Goal: Information Seeking & Learning: Find specific page/section

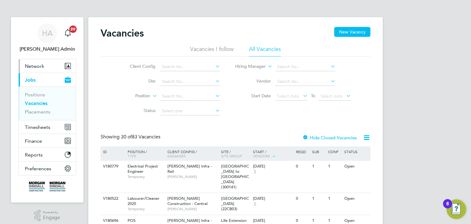
click at [34, 71] on button "Network" at bounding box center [47, 65] width 57 height 13
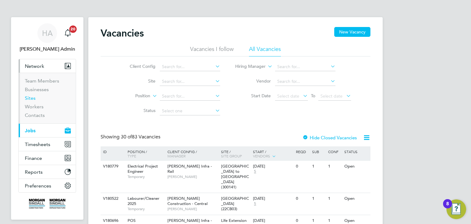
click at [31, 101] on link "Sites" at bounding box center [30, 98] width 11 height 6
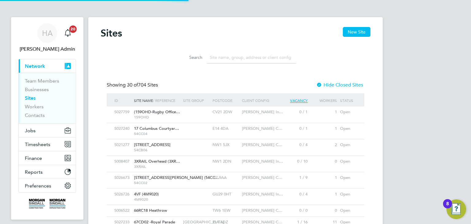
click at [219, 56] on input at bounding box center [252, 58] width 90 height 12
click at [214, 56] on input at bounding box center [252, 58] width 90 height 12
click at [213, 58] on input at bounding box center [252, 58] width 90 height 12
click at [233, 60] on input at bounding box center [252, 58] width 90 height 12
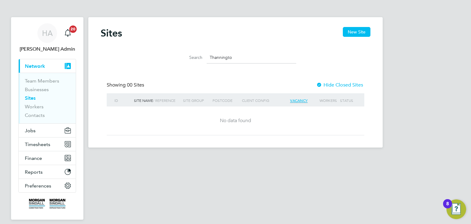
type input "Thanningto"
click at [47, 82] on link "Team Members" at bounding box center [42, 81] width 34 height 6
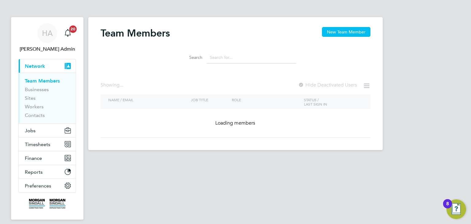
click at [221, 56] on input at bounding box center [252, 58] width 90 height 12
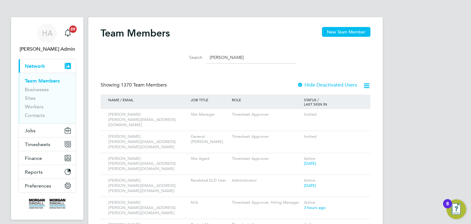
click at [219, 52] on input "[PERSON_NAME]" at bounding box center [252, 58] width 90 height 12
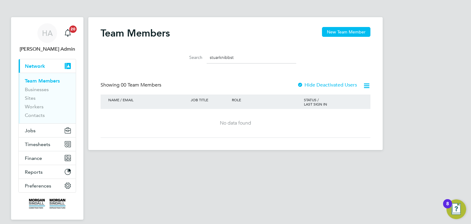
click at [221, 57] on input "stuarknibbst" at bounding box center [252, 58] width 90 height 12
click at [236, 56] on input "stuark nibbst" at bounding box center [252, 58] width 90 height 12
click at [222, 57] on input "stuark nibbs" at bounding box center [252, 58] width 90 height 12
click at [239, 57] on input "[PERSON_NAME]" at bounding box center [252, 58] width 90 height 12
type input "[PERSON_NAME]"
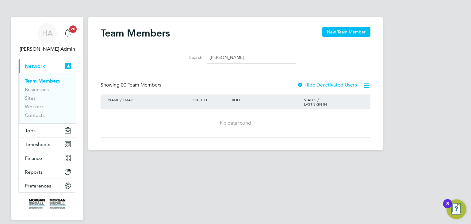
drag, startPoint x: 238, startPoint y: 58, endPoint x: 209, endPoint y: 58, distance: 28.8
click at [209, 58] on input "[PERSON_NAME]" at bounding box center [252, 58] width 90 height 12
click at [33, 128] on span "Jobs" at bounding box center [30, 131] width 11 height 6
click at [29, 132] on span "Jobs" at bounding box center [30, 131] width 11 height 6
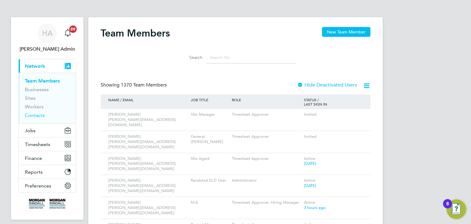
click at [43, 117] on link "Contacts" at bounding box center [35, 115] width 20 height 6
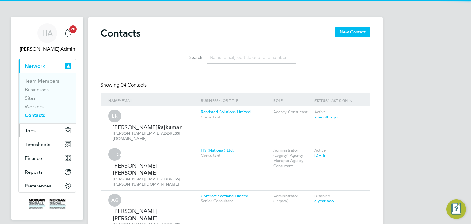
click at [33, 130] on span "Jobs" at bounding box center [30, 131] width 11 height 6
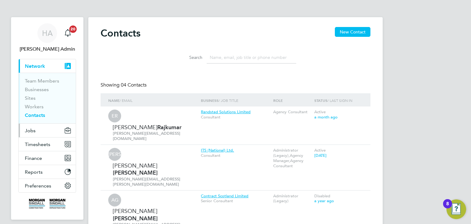
click at [34, 133] on span "Jobs" at bounding box center [30, 131] width 11 height 6
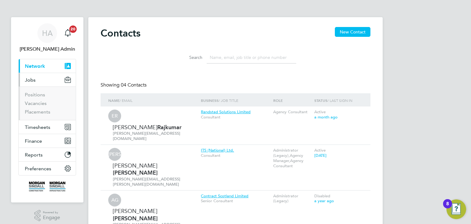
click at [36, 115] on ul "Positions Vacancies Placements" at bounding box center [47, 102] width 57 height 33
click at [36, 114] on link "Placements" at bounding box center [37, 112] width 25 height 6
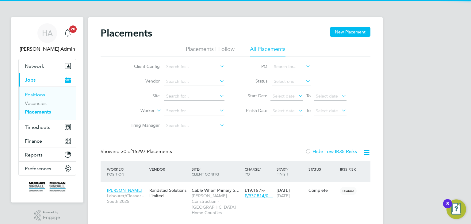
scroll to position [23, 53]
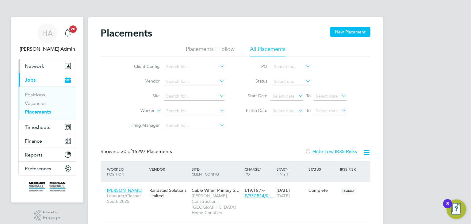
click at [32, 67] on span "Network" at bounding box center [34, 66] width 19 height 6
click at [42, 69] on button "Network" at bounding box center [47, 65] width 57 height 13
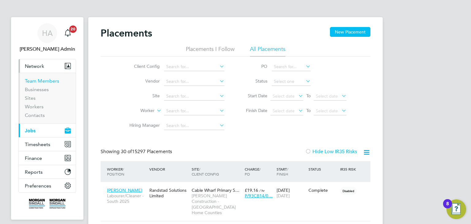
click at [40, 81] on link "Team Members" at bounding box center [42, 81] width 34 height 6
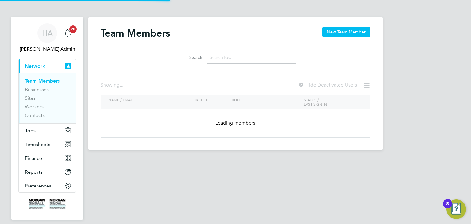
click at [214, 56] on input at bounding box center [252, 58] width 90 height 12
click at [212, 56] on input at bounding box center [252, 58] width 90 height 12
click at [213, 59] on input at bounding box center [252, 58] width 90 height 12
click at [210, 56] on input at bounding box center [252, 58] width 90 height 12
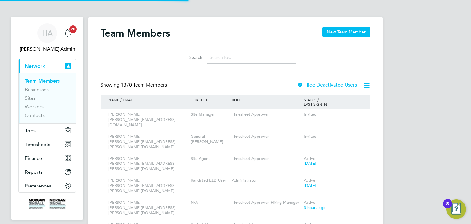
click at [210, 58] on input at bounding box center [252, 58] width 90 height 12
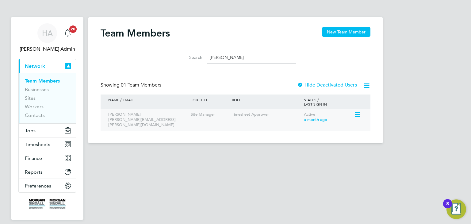
type input "[PERSON_NAME]"
click at [121, 118] on div "[PERSON_NAME] [PERSON_NAME][EMAIL_ADDRESS][PERSON_NAME][DOMAIN_NAME]" at bounding box center [148, 120] width 83 height 22
click at [122, 117] on div "[PERSON_NAME] [PERSON_NAME][EMAIL_ADDRESS][PERSON_NAME][DOMAIN_NAME]" at bounding box center [148, 120] width 83 height 22
click at [257, 117] on div "Timesheet Approver" at bounding box center [266, 114] width 72 height 11
click at [130, 115] on div "[PERSON_NAME] [PERSON_NAME][EMAIL_ADDRESS][PERSON_NAME][DOMAIN_NAME]" at bounding box center [148, 120] width 83 height 22
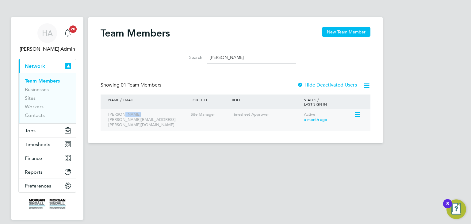
click at [130, 115] on div "[PERSON_NAME] [PERSON_NAME][EMAIL_ADDRESS][PERSON_NAME][DOMAIN_NAME]" at bounding box center [148, 120] width 83 height 22
click at [133, 118] on div "[PERSON_NAME] [PERSON_NAME][EMAIL_ADDRESS][PERSON_NAME][DOMAIN_NAME]" at bounding box center [148, 120] width 83 height 22
drag, startPoint x: 226, startPoint y: 57, endPoint x: 200, endPoint y: 53, distance: 26.4
click at [200, 53] on div "Search [PERSON_NAME]" at bounding box center [235, 58] width 121 height 12
click at [213, 56] on input "[PERSON_NAME]" at bounding box center [252, 58] width 90 height 12
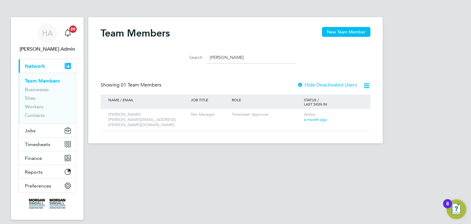
click at [211, 56] on input "[PERSON_NAME]" at bounding box center [252, 58] width 90 height 12
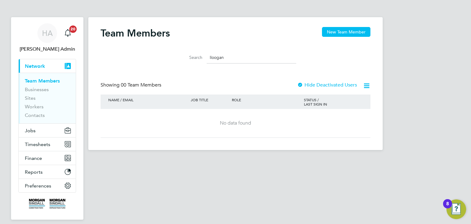
click at [226, 58] on input "lloogan" at bounding box center [252, 58] width 90 height 12
click at [213, 57] on input "lloogan" at bounding box center [252, 58] width 90 height 12
click at [214, 57] on input "loogan" at bounding box center [252, 58] width 90 height 12
click at [249, 57] on input "[PERSON_NAME]" at bounding box center [252, 58] width 90 height 12
click at [215, 58] on input "[PERSON_NAME]" at bounding box center [252, 58] width 90 height 12
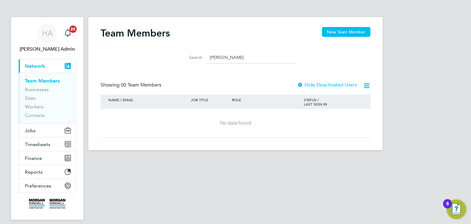
type input "[PERSON_NAME]"
click at [32, 132] on span "Jobs" at bounding box center [30, 131] width 11 height 6
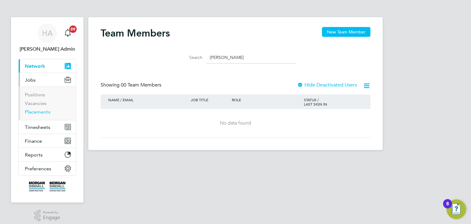
click at [37, 113] on link "Placements" at bounding box center [37, 112] width 25 height 6
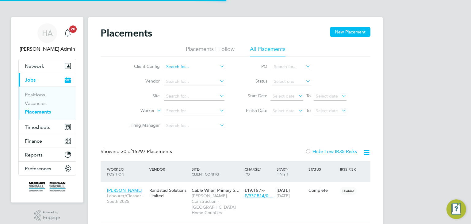
click at [203, 67] on input at bounding box center [194, 67] width 60 height 9
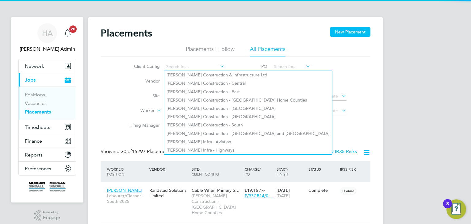
click at [218, 66] on icon at bounding box center [218, 66] width 0 height 9
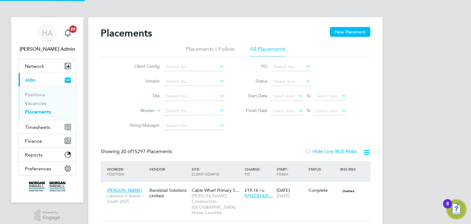
click at [218, 66] on icon at bounding box center [218, 66] width 0 height 9
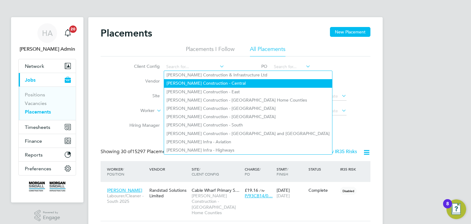
click at [222, 82] on li "[PERSON_NAME] Construction - Central" at bounding box center [248, 83] width 168 height 8
type input "[PERSON_NAME] Construction - Central"
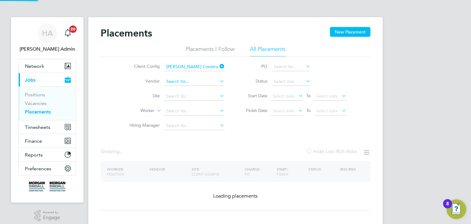
click at [188, 81] on input at bounding box center [194, 81] width 60 height 9
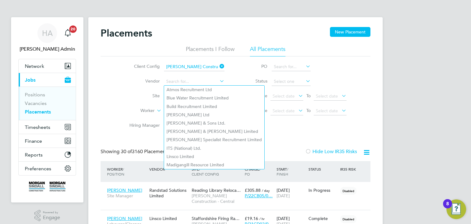
click at [143, 96] on label "Site" at bounding box center [142, 96] width 35 height 6
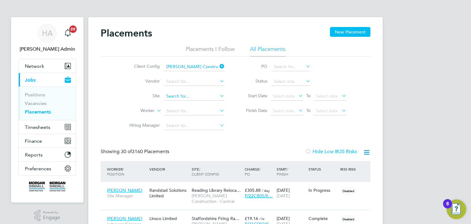
click at [167, 96] on input at bounding box center [194, 96] width 60 height 9
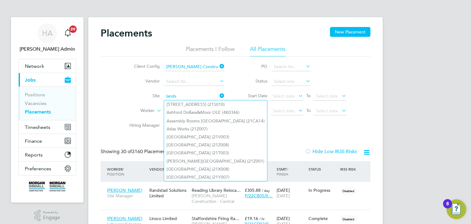
click at [181, 96] on input "lands" at bounding box center [194, 96] width 60 height 9
click at [176, 95] on input "lands" at bounding box center [194, 96] width 60 height 9
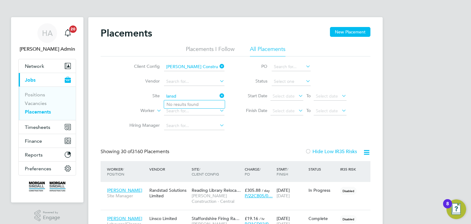
click at [186, 95] on input "lansd" at bounding box center [194, 96] width 60 height 9
type input "lansdowne"
drag, startPoint x: 190, startPoint y: 97, endPoint x: 153, endPoint y: 90, distance: 37.4
click at [153, 90] on li "Site lansdowne" at bounding box center [174, 96] width 115 height 15
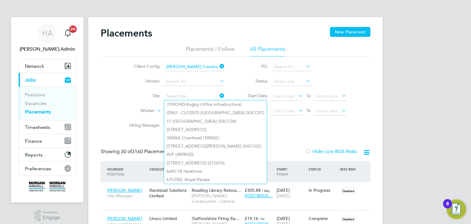
click at [136, 108] on label "Worker" at bounding box center [136, 111] width 35 height 6
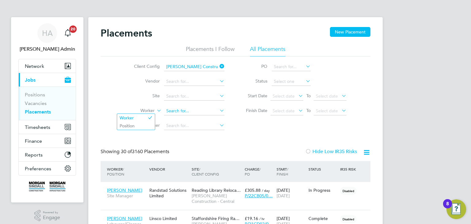
click at [170, 112] on input at bounding box center [194, 111] width 60 height 9
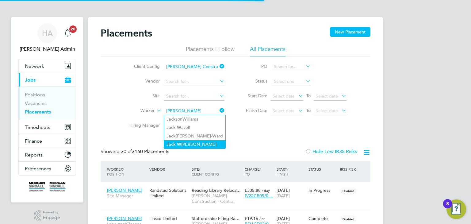
click at [183, 143] on li "[PERSON_NAME]" at bounding box center [194, 144] width 61 height 8
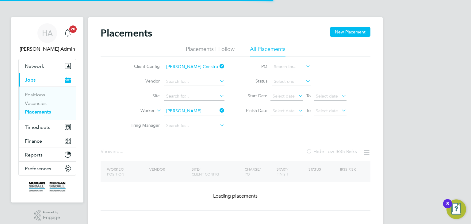
type input "[PERSON_NAME]"
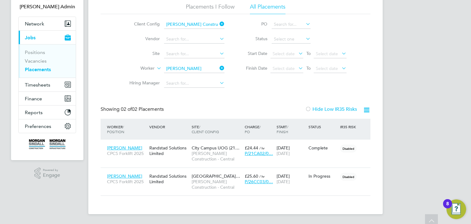
scroll to position [42, 0]
click at [119, 150] on span "[PERSON_NAME]" at bounding box center [124, 148] width 35 height 6
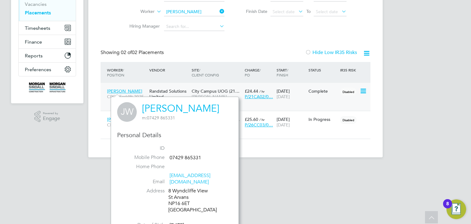
scroll to position [99, 0]
click at [64, 148] on div "[PERSON_NAME] Admin Notifications 20 Applications: Network Team Members Busines…" at bounding box center [235, 34] width 471 height 266
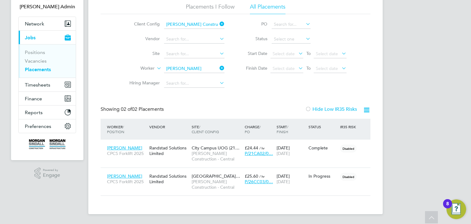
scroll to position [42, 0]
click at [40, 25] on span "Network" at bounding box center [34, 24] width 19 height 6
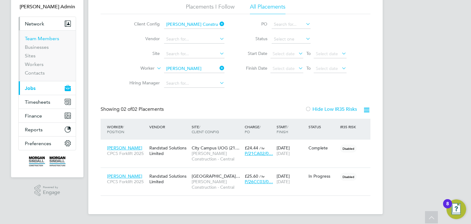
click at [40, 38] on link "Team Members" at bounding box center [42, 39] width 34 height 6
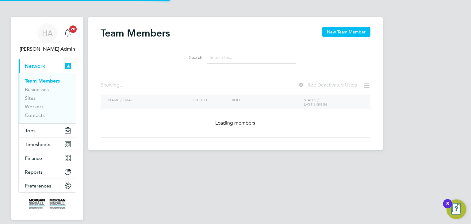
click at [227, 58] on input at bounding box center [252, 58] width 90 height 12
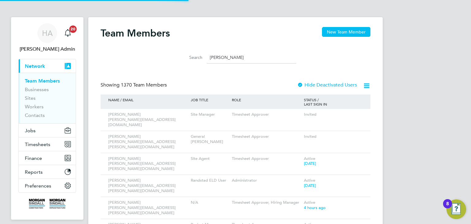
click at [218, 57] on input "[PERSON_NAME]" at bounding box center [252, 58] width 90 height 12
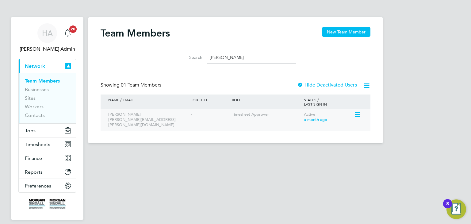
type input "[PERSON_NAME]"
click at [175, 117] on div "Sam Martin-Roberts [EMAIL_ADDRESS][PERSON_NAME][DOMAIN_NAME]" at bounding box center [148, 120] width 83 height 22
click at [247, 114] on div "Timesheet Approver" at bounding box center [266, 114] width 72 height 11
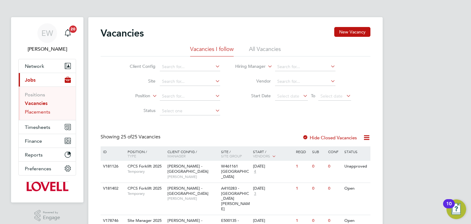
click at [41, 111] on link "Placements" at bounding box center [37, 112] width 25 height 6
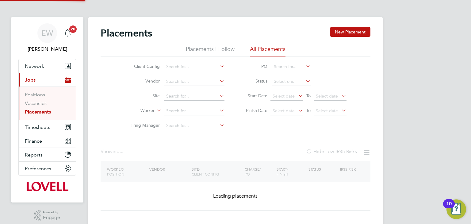
click at [218, 68] on icon at bounding box center [218, 66] width 0 height 9
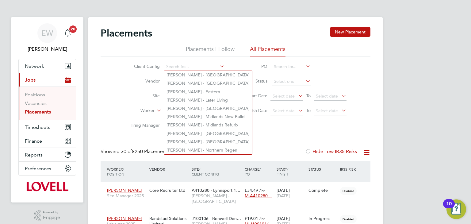
click at [228, 94] on li "Site" at bounding box center [174, 96] width 115 height 15
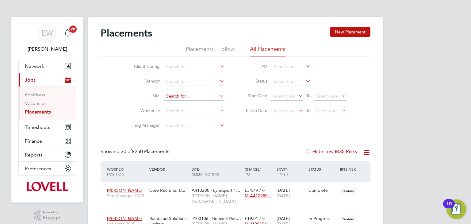
click at [182, 98] on input at bounding box center [194, 96] width 60 height 9
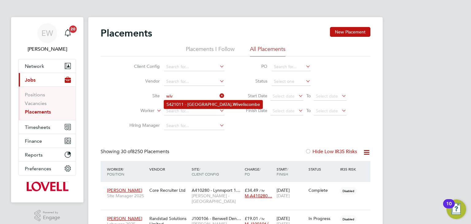
click at [182, 102] on li "S421011 - Heathstock Rise, Wiv eliscombe" at bounding box center [213, 104] width 98 height 8
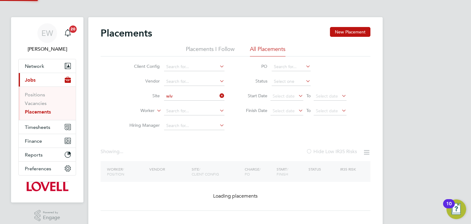
type input "S421011 - [GEOGRAPHIC_DATA], [GEOGRAPHIC_DATA]"
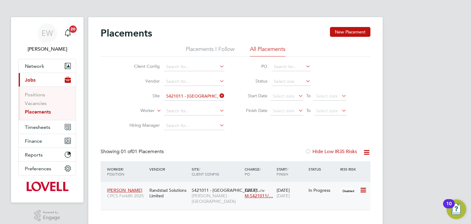
click at [215, 189] on span "S421011 - Heathstock…" at bounding box center [226, 190] width 69 height 6
click at [209, 81] on input at bounding box center [194, 81] width 60 height 9
click at [218, 97] on icon at bounding box center [218, 95] width 0 height 9
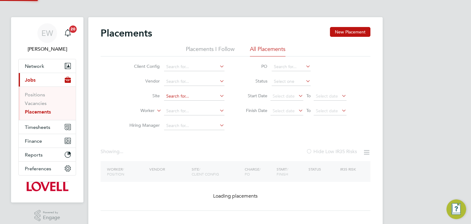
click at [203, 97] on input at bounding box center [194, 96] width 60 height 9
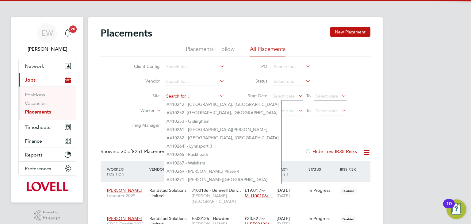
scroll to position [17, 53]
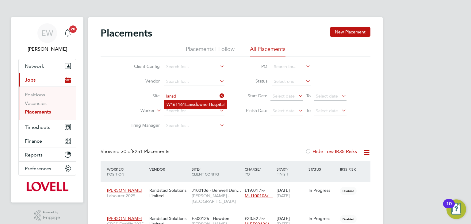
click at [206, 104] on li "W461161 Lansd owne Hospital" at bounding box center [195, 104] width 63 height 8
type input "W461161 Lansdowne Hospital"
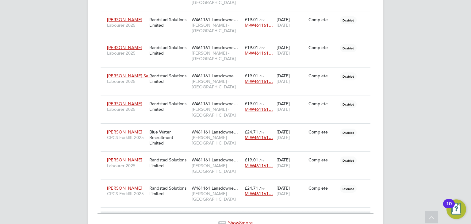
click at [250, 220] on span "Show 8 more" at bounding box center [240, 223] width 25 height 6
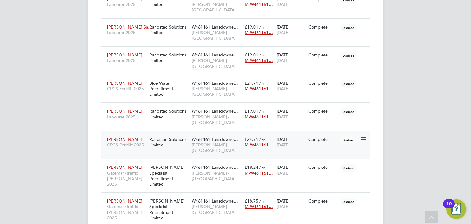
click at [121, 136] on span "[PERSON_NAME]" at bounding box center [124, 139] width 35 height 6
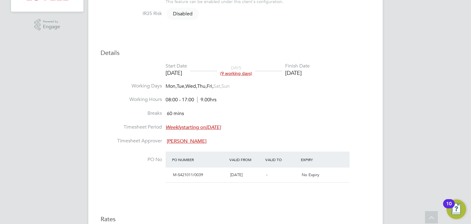
click at [186, 142] on span "[PERSON_NAME]" at bounding box center [187, 141] width 40 height 6
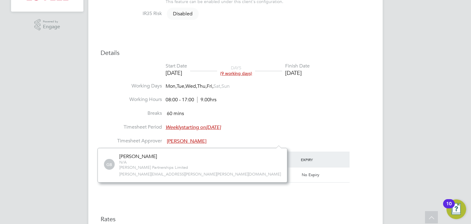
click at [192, 144] on span "[PERSON_NAME]" at bounding box center [187, 141] width 40 height 6
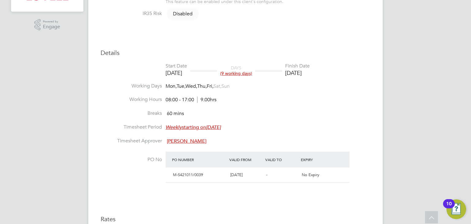
click at [192, 144] on span "[PERSON_NAME]" at bounding box center [187, 141] width 40 height 6
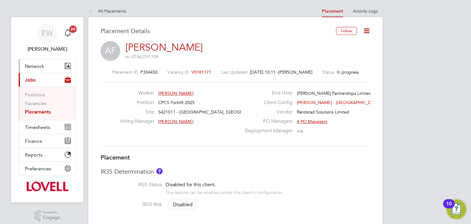
click at [40, 66] on span "Network" at bounding box center [34, 66] width 19 height 6
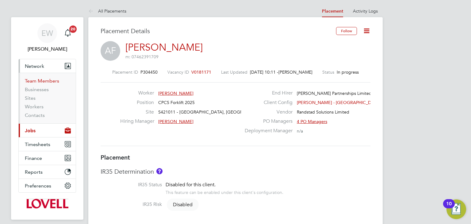
click at [40, 81] on link "Team Members" at bounding box center [42, 81] width 34 height 6
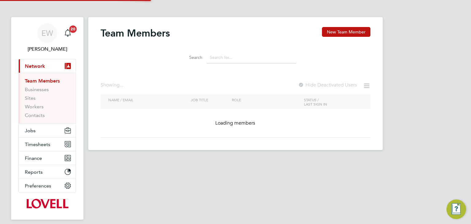
click at [228, 58] on input at bounding box center [252, 58] width 90 height 12
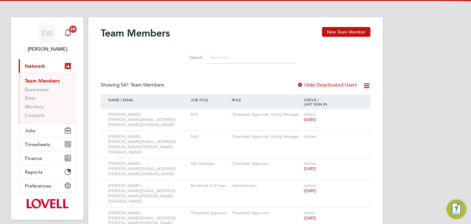
click at [222, 56] on input at bounding box center [252, 58] width 90 height 12
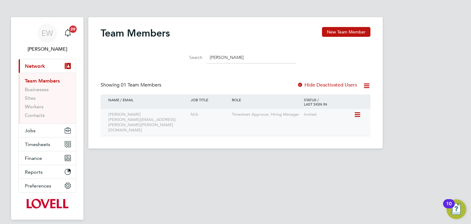
type input "gavin batten"
click at [127, 122] on div "Gavin Batten gavin.batten@lovell.co.uk" at bounding box center [148, 122] width 83 height 27
click at [126, 116] on div "Gavin Batten gavin.batten@lovell.co.uk" at bounding box center [148, 122] width 83 height 27
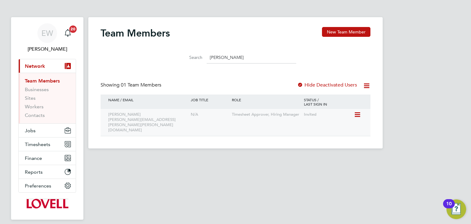
click at [134, 118] on div "Gavin Batten gavin.batten@lovell.co.uk" at bounding box center [148, 122] width 83 height 27
click at [33, 108] on link "Workers" at bounding box center [34, 107] width 19 height 6
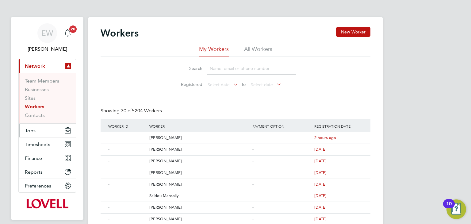
click at [31, 133] on button "Jobs" at bounding box center [47, 130] width 57 height 13
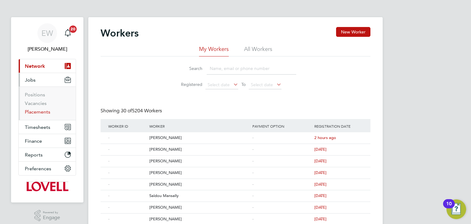
click at [41, 114] on link "Placements" at bounding box center [37, 112] width 25 height 6
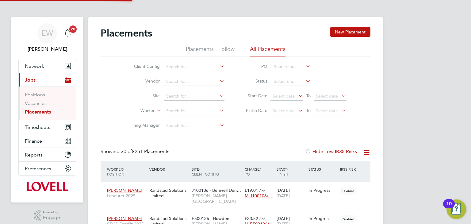
click at [218, 66] on icon at bounding box center [218, 66] width 0 height 9
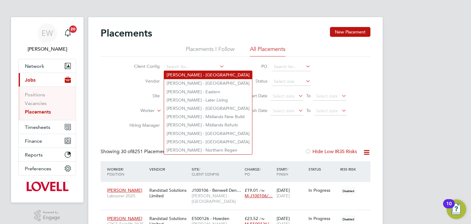
click at [199, 76] on li "Lovell - East Anglia" at bounding box center [208, 75] width 88 height 8
type input "Lovell - East Anglia"
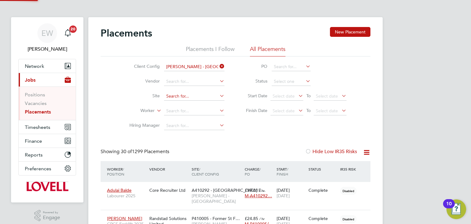
click at [181, 93] on input at bounding box center [194, 96] width 60 height 9
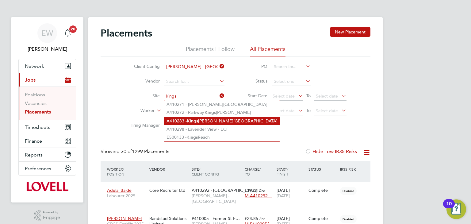
click at [200, 122] on li "A410283 - Kings Lynn Road Hunstanton" at bounding box center [222, 121] width 116 height 8
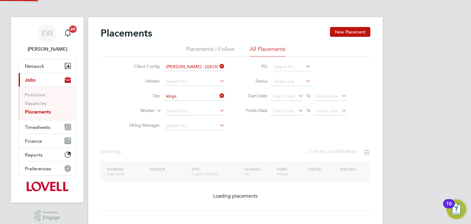
type input "A410283 - Kings Lynn Road Hunstanton"
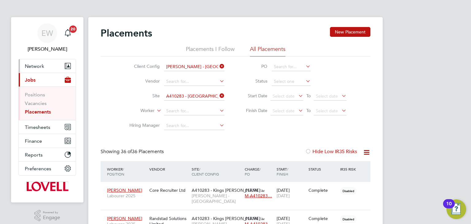
click at [31, 67] on span "Network" at bounding box center [34, 66] width 19 height 6
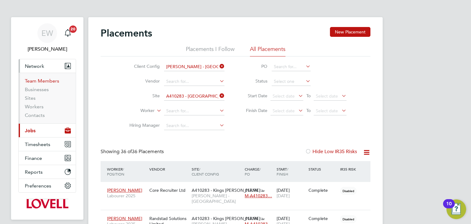
click at [37, 80] on link "Team Members" at bounding box center [42, 81] width 34 height 6
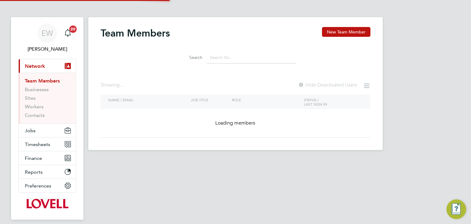
click at [233, 56] on input at bounding box center [252, 58] width 90 height 12
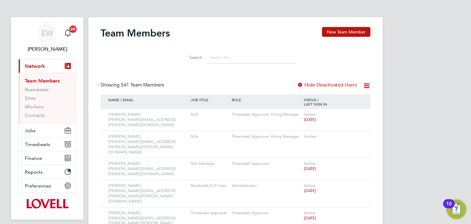
click at [233, 56] on input at bounding box center [252, 58] width 90 height 12
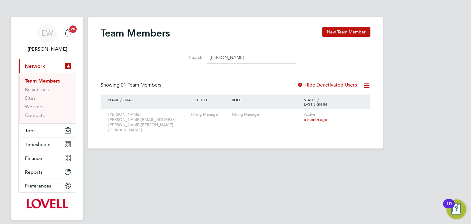
type input "howell"
